Goal: Task Accomplishment & Management: Manage account settings

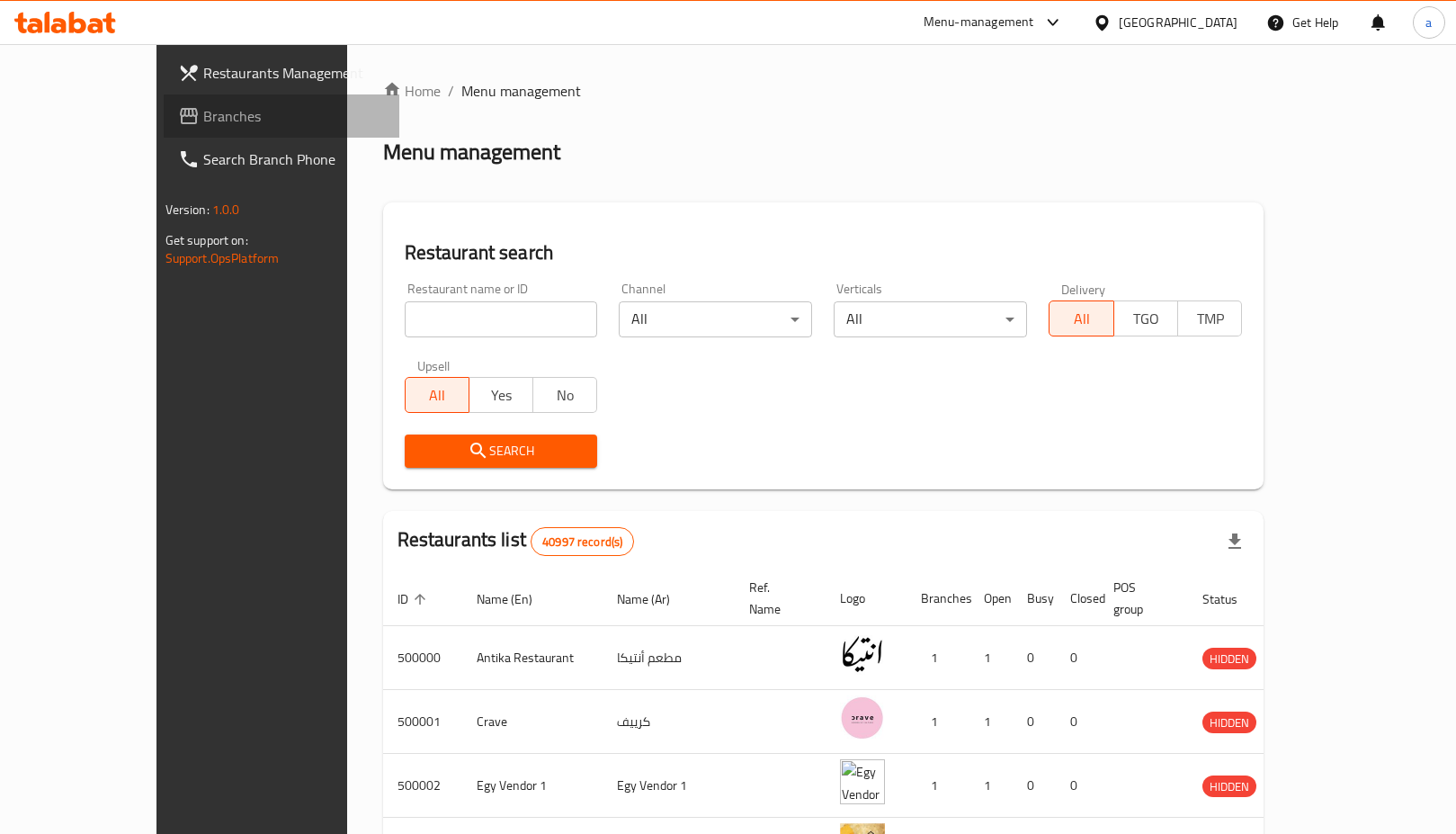
click at [203, 113] on span "Branches" at bounding box center [294, 116] width 181 height 22
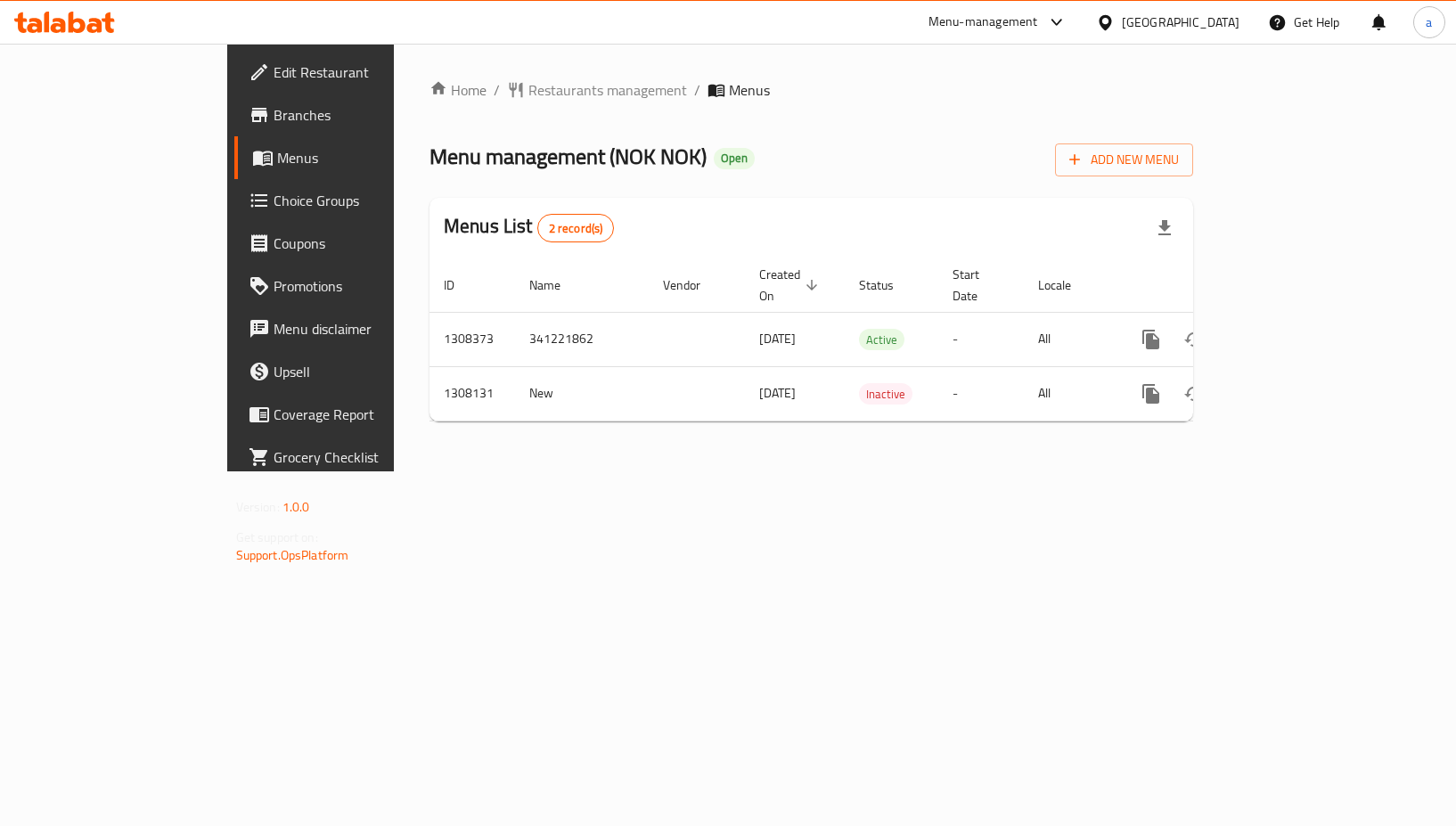
click at [274, 208] on span "Choice Groups" at bounding box center [365, 201] width 182 height 22
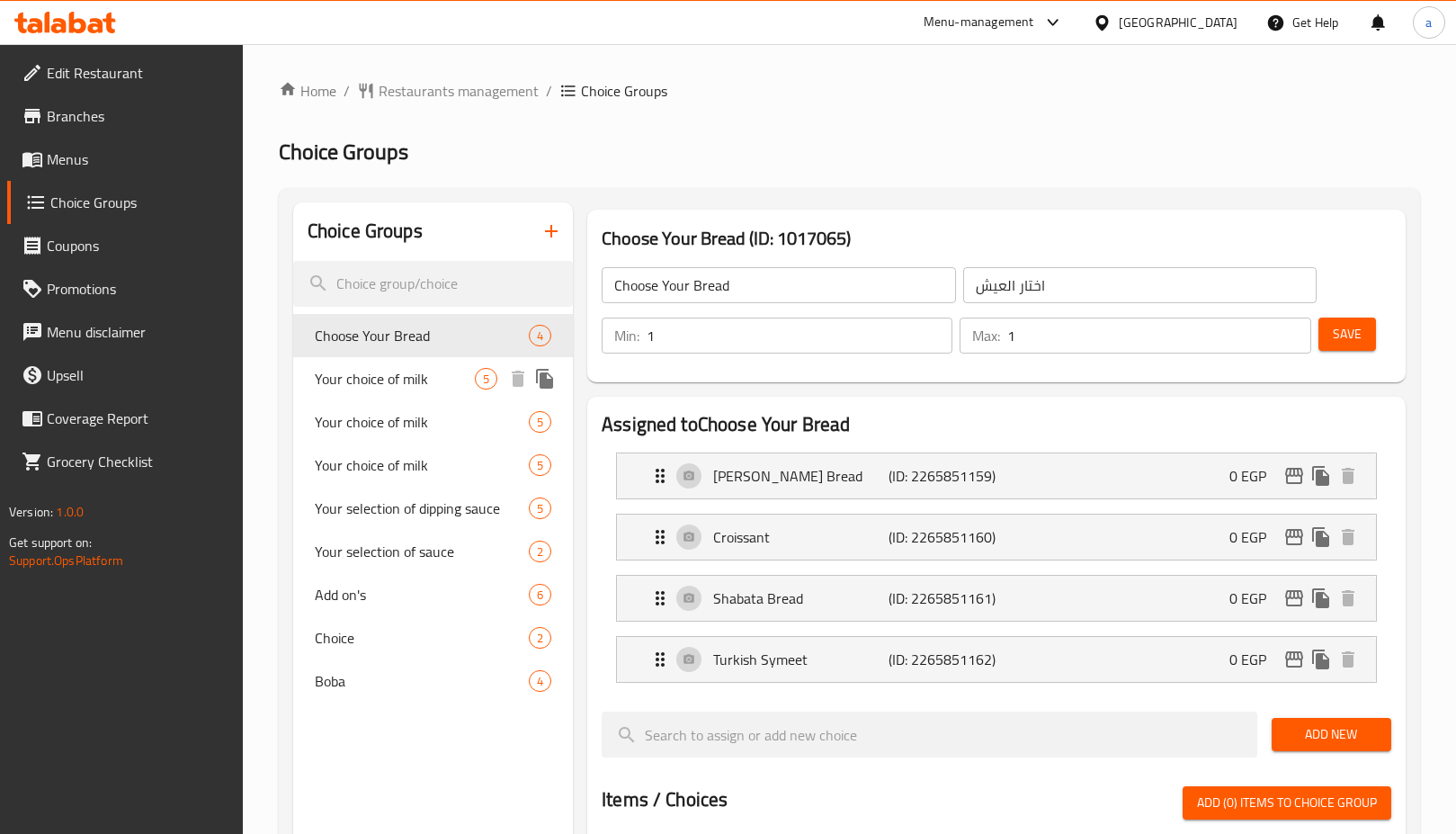
click at [413, 383] on span "Your choice of milk" at bounding box center [394, 378] width 160 height 22
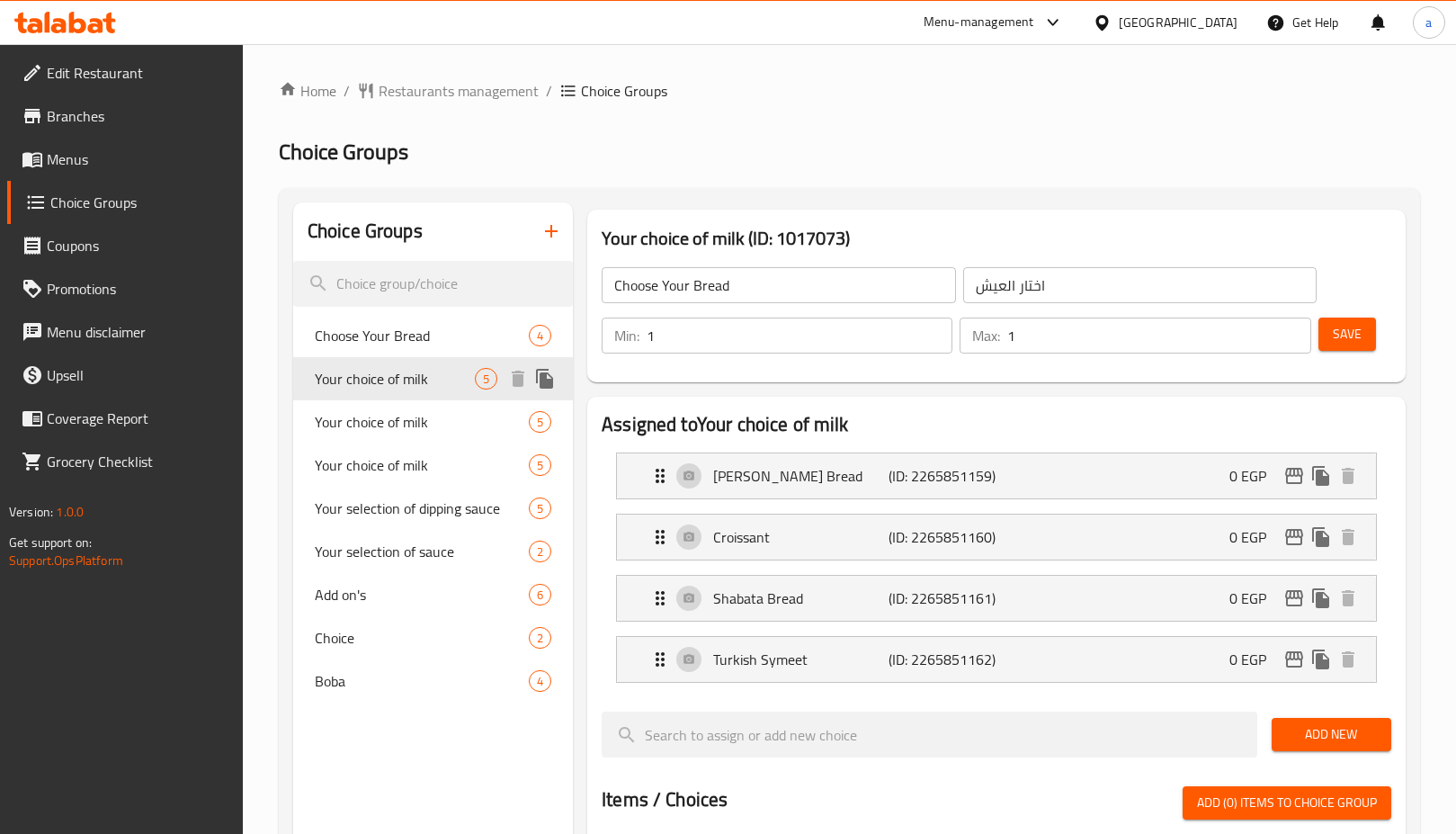
type input "Your choice of milk"
type input "اختار نوع اللبن"
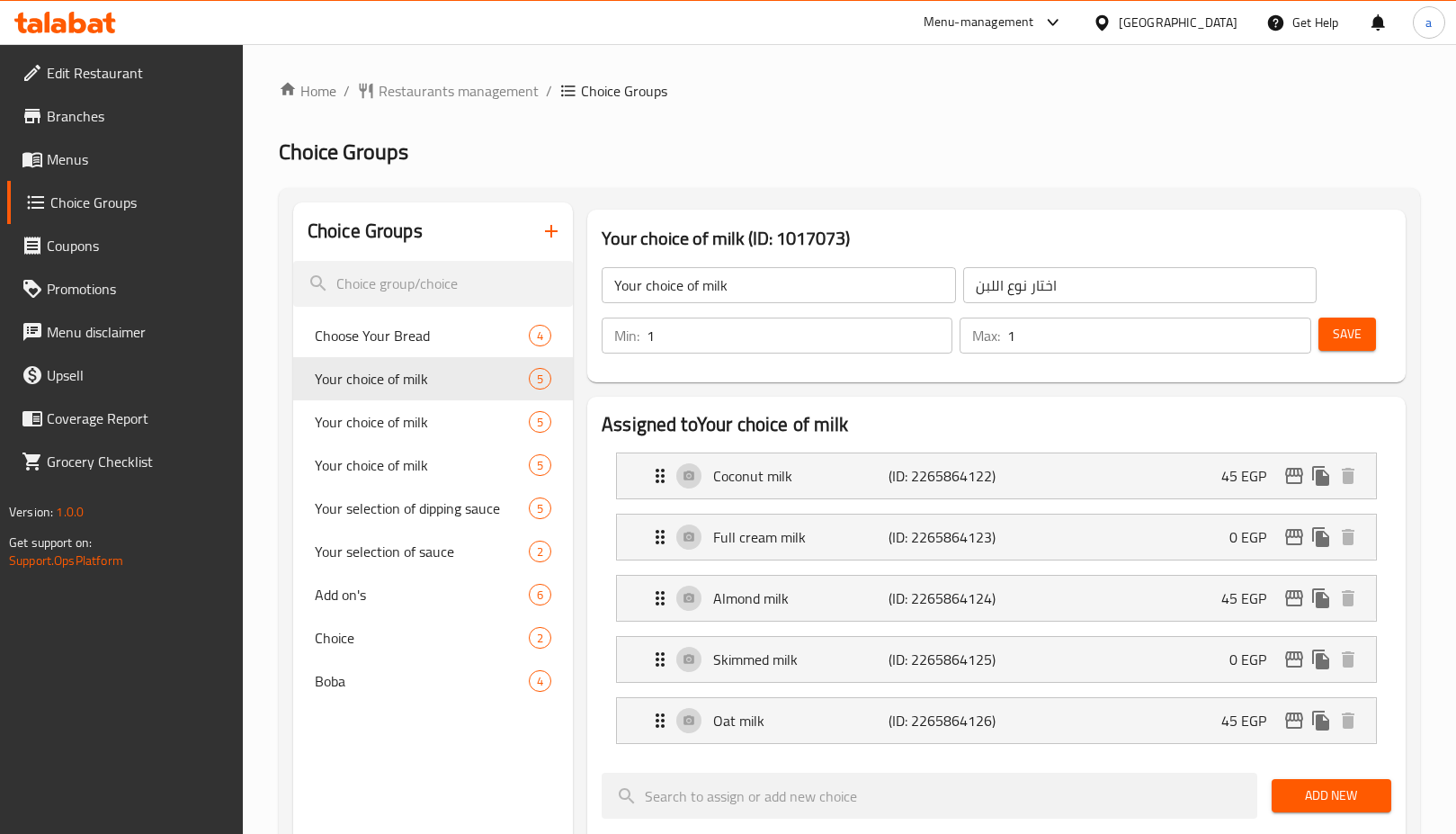
click at [1006, 411] on h2 "Assigned to Your choice of milk" at bounding box center [996, 424] width 789 height 27
click at [119, 127] on link "Branches" at bounding box center [126, 115] width 236 height 43
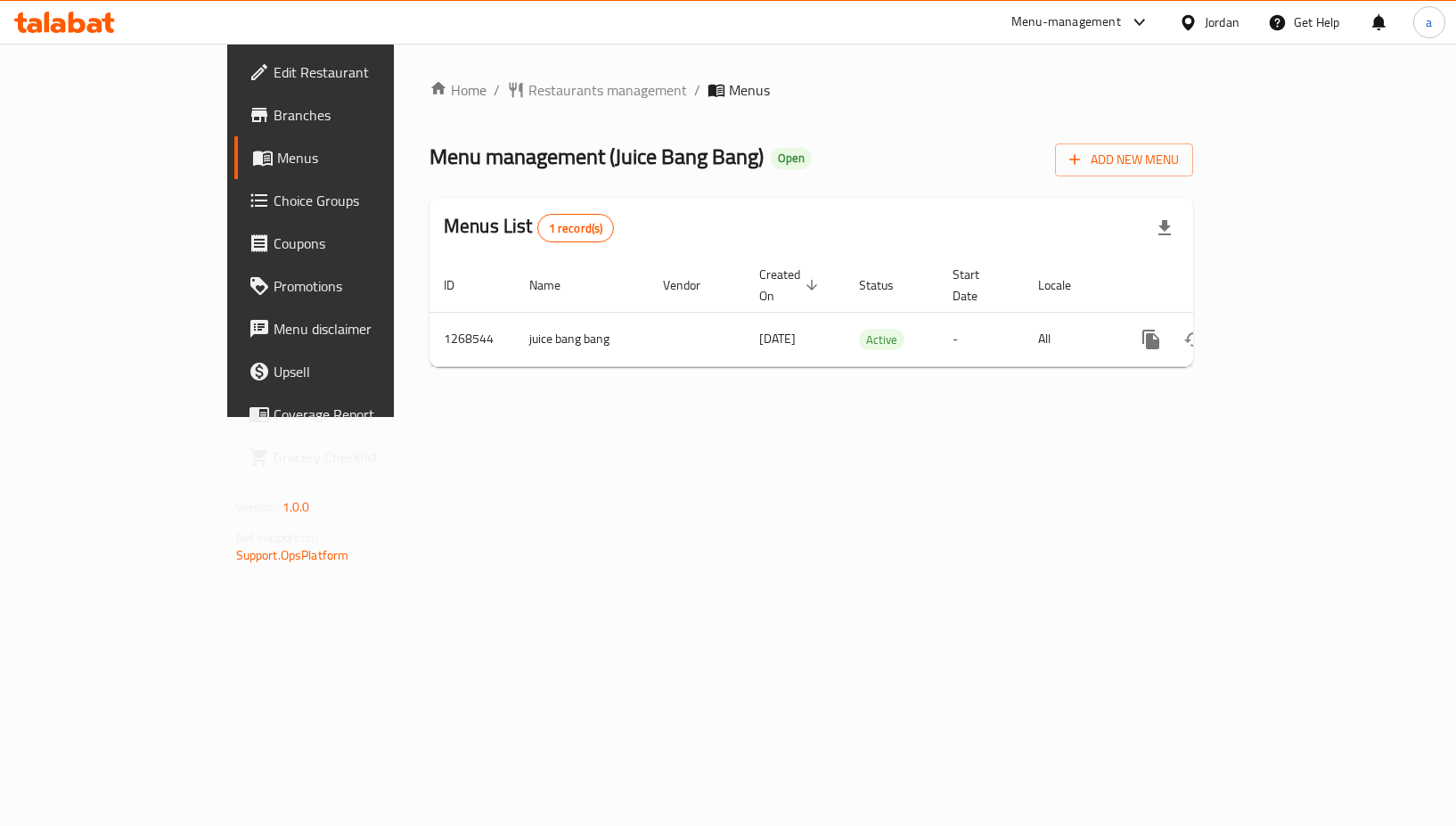
click at [274, 208] on span "Choice Groups" at bounding box center [365, 201] width 182 height 22
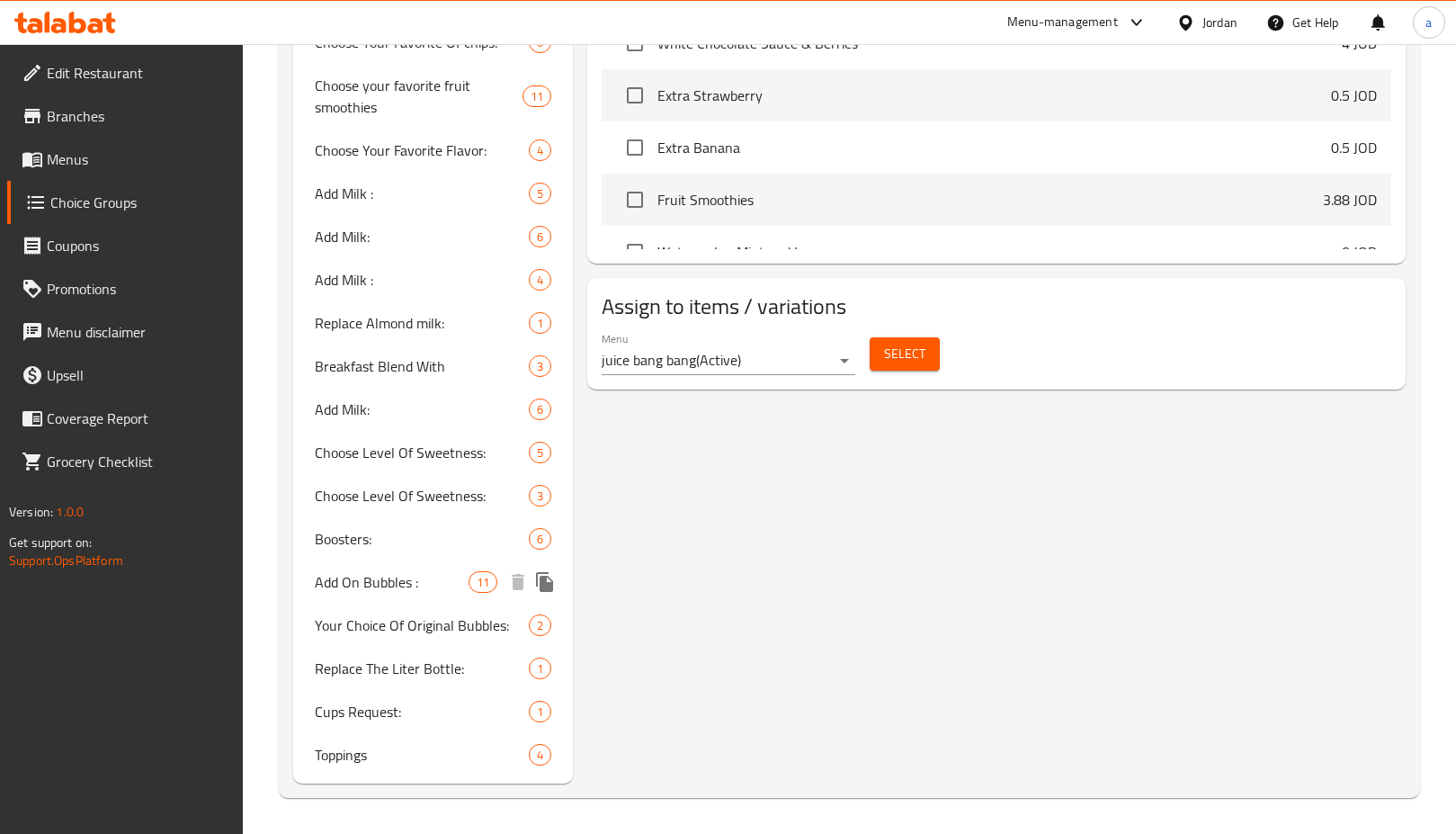
scroll to position [963, 0]
click at [402, 566] on div "Add On Bubbles : 11" at bounding box center [434, 582] width 280 height 43
type input "Add On Bubbles :"
type input "إضافة الببلز :"
type input "0"
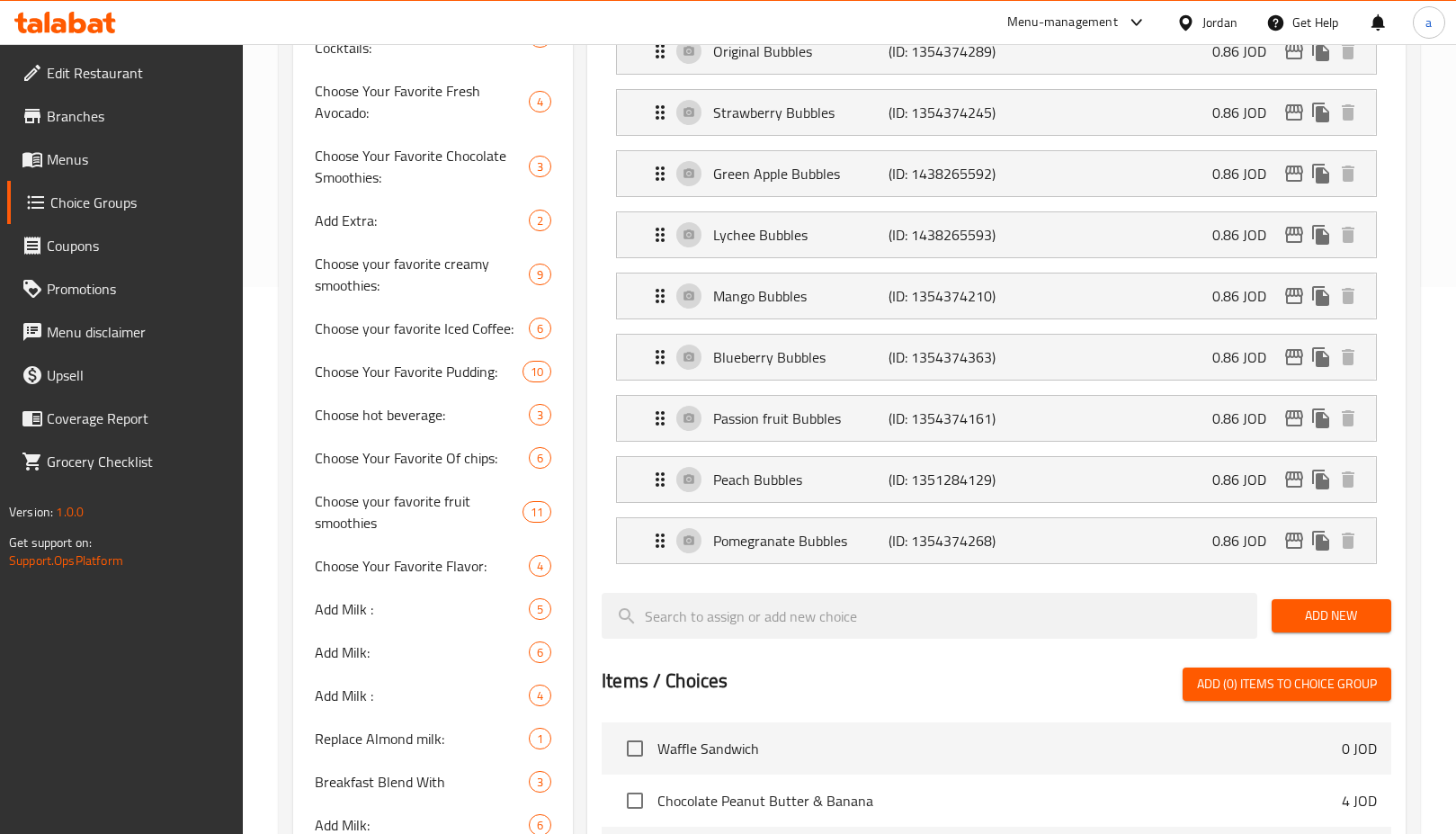
scroll to position [720, 0]
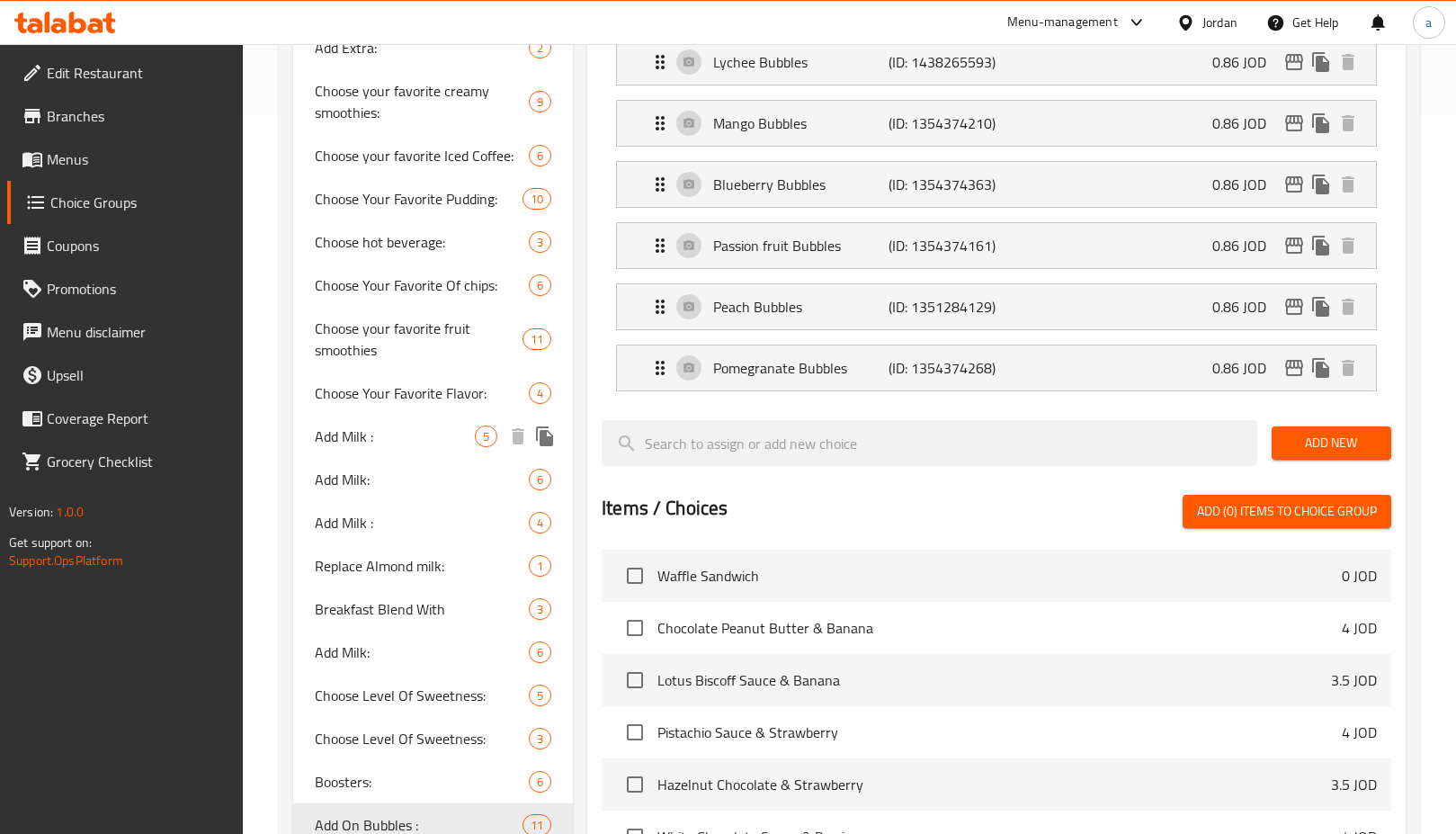
click at [426, 445] on span "Add Milk :" at bounding box center [394, 436] width 160 height 22
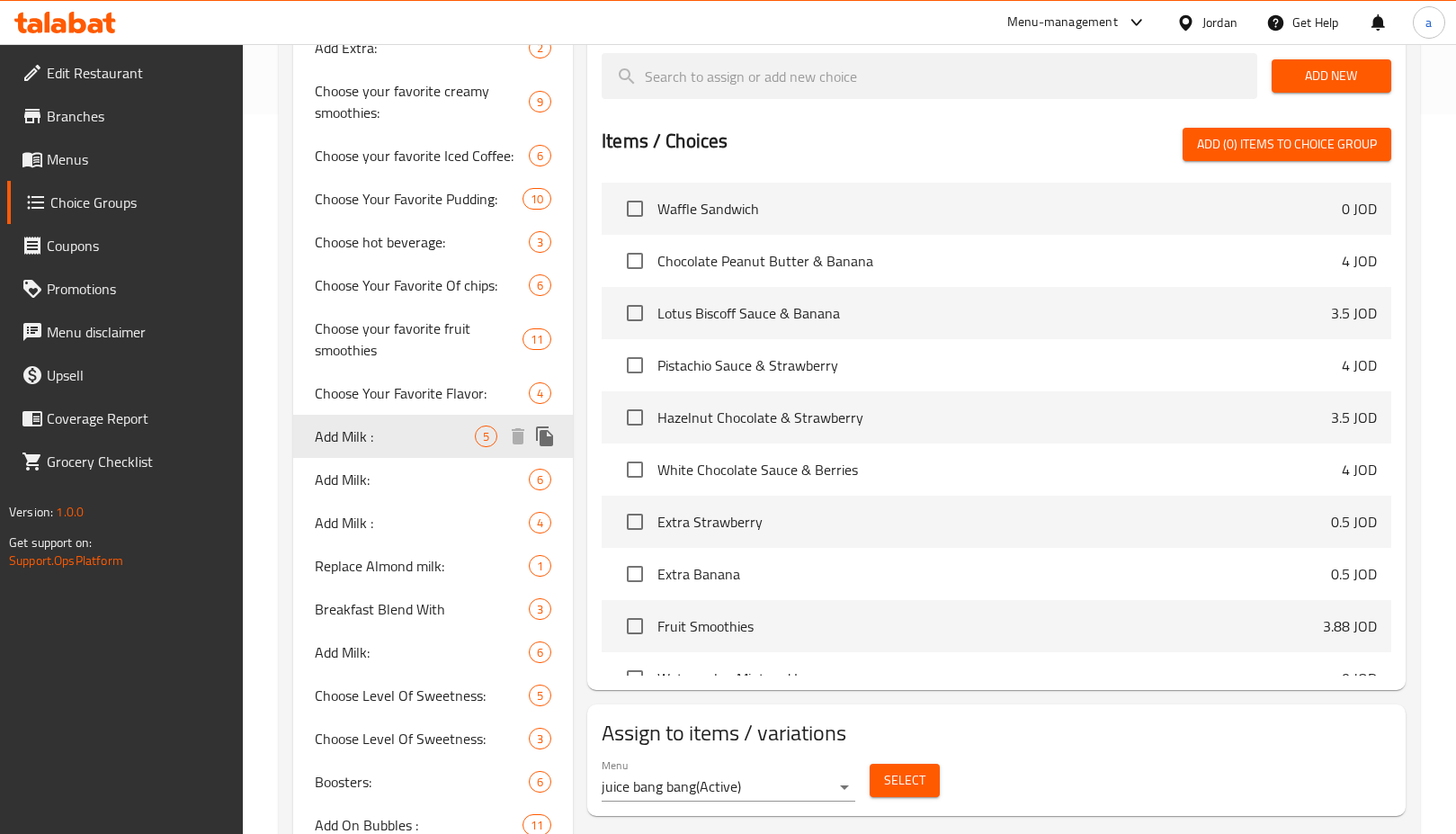
type input "Add Milk :"
type input "أضف الحليب :"
type input "1"
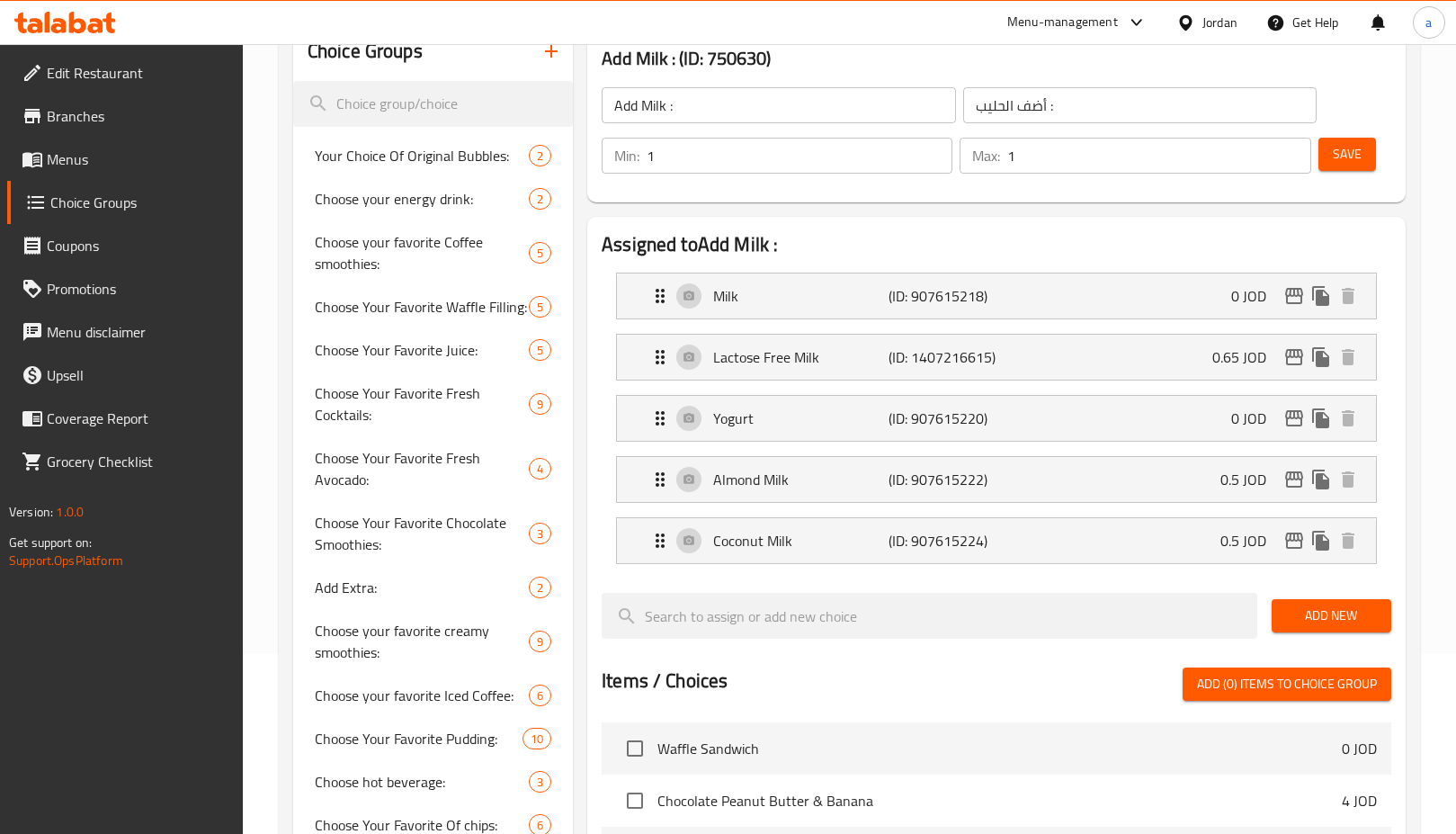
scroll to position [0, 0]
